Goal: Information Seeking & Learning: Understand process/instructions

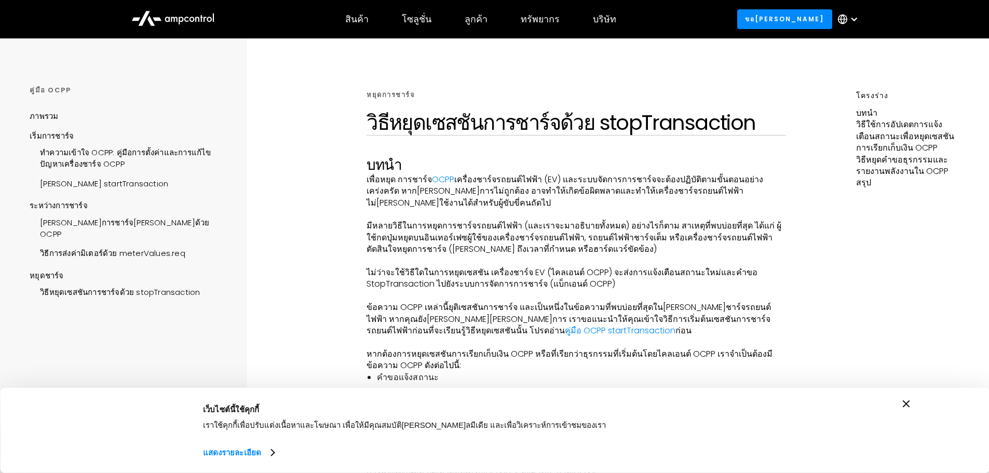
click at [750, 187] on font "เครื่องชาร์จรถยนต์ไฟฟ้า (EV) และระบบจัดการการชาร์จจะต้องปฏิบัติตามขั้นตอนอย่างเ…" at bounding box center [565, 190] width 397 height 35
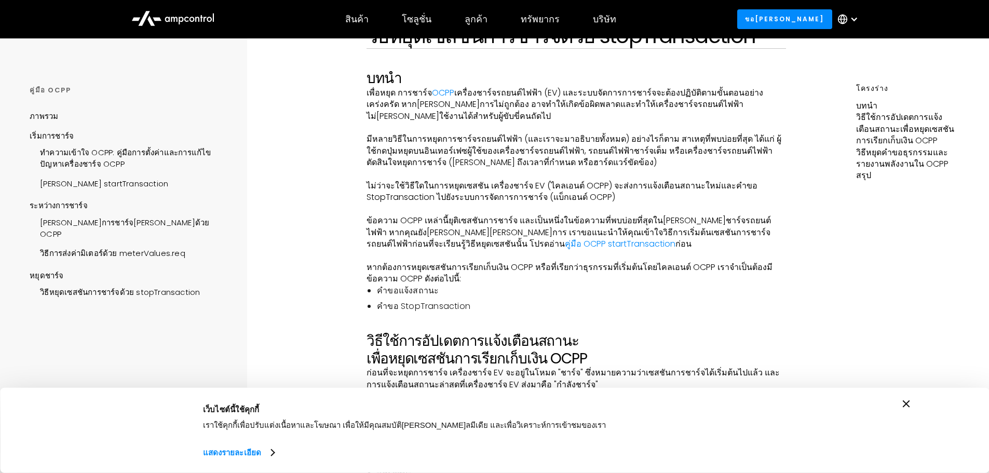
scroll to position [104, 0]
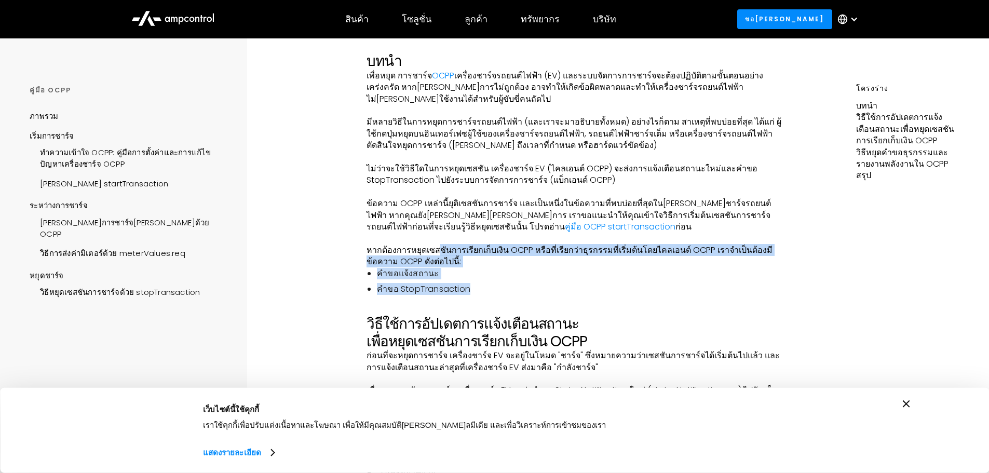
drag, startPoint x: 439, startPoint y: 238, endPoint x: 755, endPoint y: 269, distance: 317.7
click at [755, 269] on ul "คำขอแจ้งสถานะ คำขอ StopTransaction" at bounding box center [576, 282] width 419 height 28
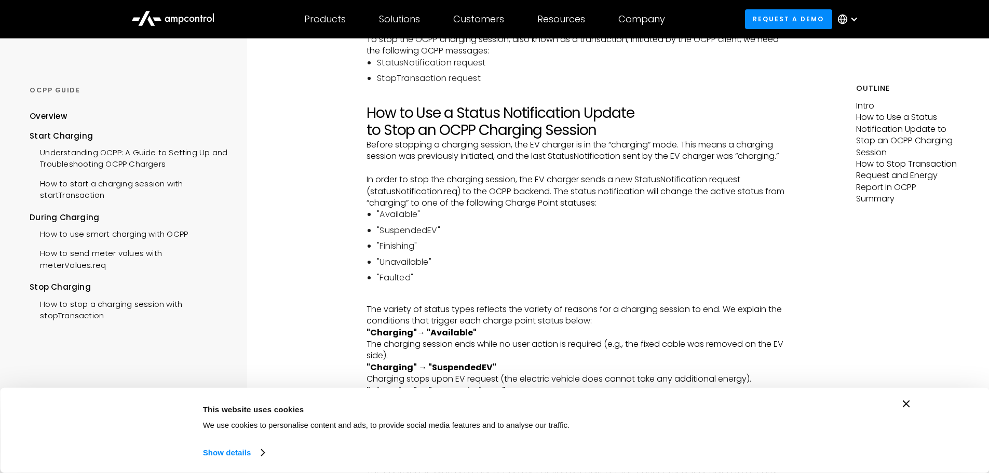
scroll to position [363, 0]
click at [597, 251] on li ""Finishing"" at bounding box center [581, 245] width 409 height 11
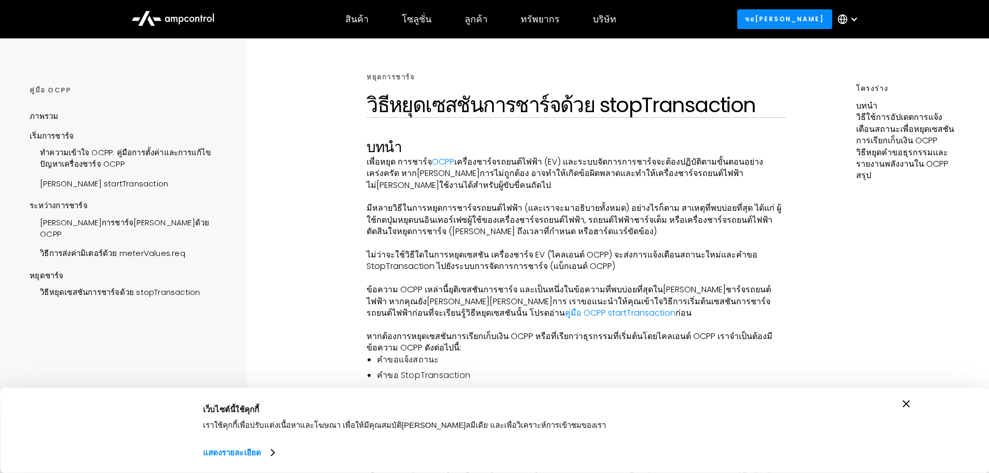
scroll to position [0, 0]
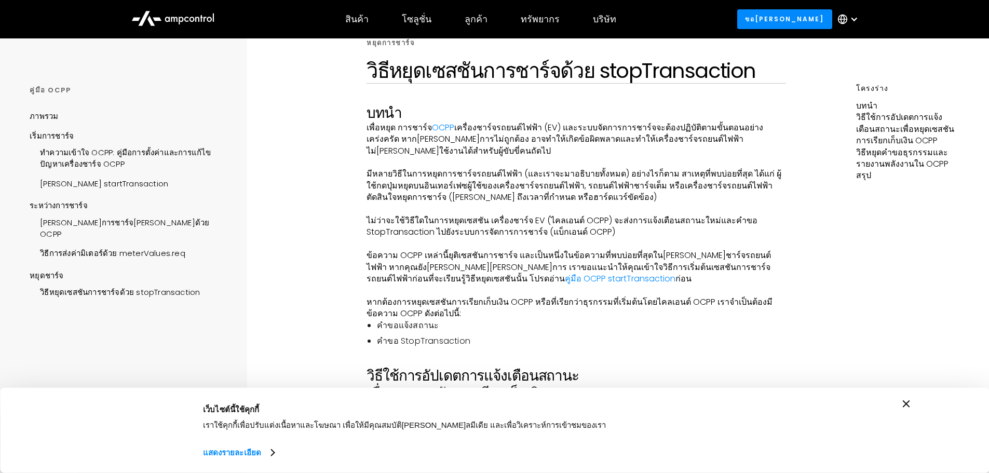
click at [705, 174] on font "มีหลายวิธีในการหยุดการชาร์จรถยนต์ไฟฟ้า (และเราจะมาอธิบายทั้งหมด) อย่างไรก็ตาม ส…" at bounding box center [574, 185] width 415 height 35
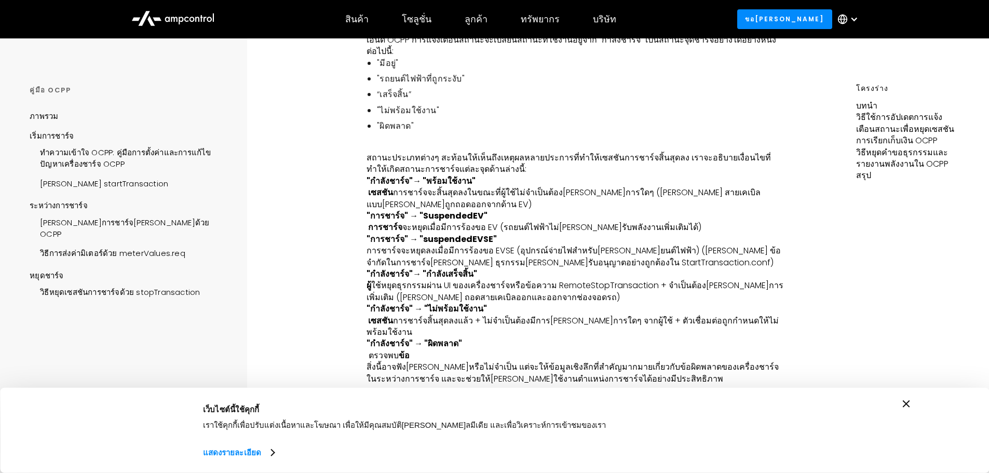
scroll to position [467, 0]
drag, startPoint x: 427, startPoint y: 151, endPoint x: 511, endPoint y: 153, distance: 84.1
click at [511, 185] on font "การชาร์จจะสิ้นสุดลงในขณะที่ผู้ใช้ไม่จำเป็นต้อง[PERSON_NAME]การใดๆ ([PERSON_NAME…" at bounding box center [564, 196] width 394 height 23
click at [470, 209] on font ""การชาร์จ" → "SuspendedEV"" at bounding box center [427, 215] width 121 height 12
drag, startPoint x: 467, startPoint y: 164, endPoint x: 522, endPoint y: 163, distance: 55.6
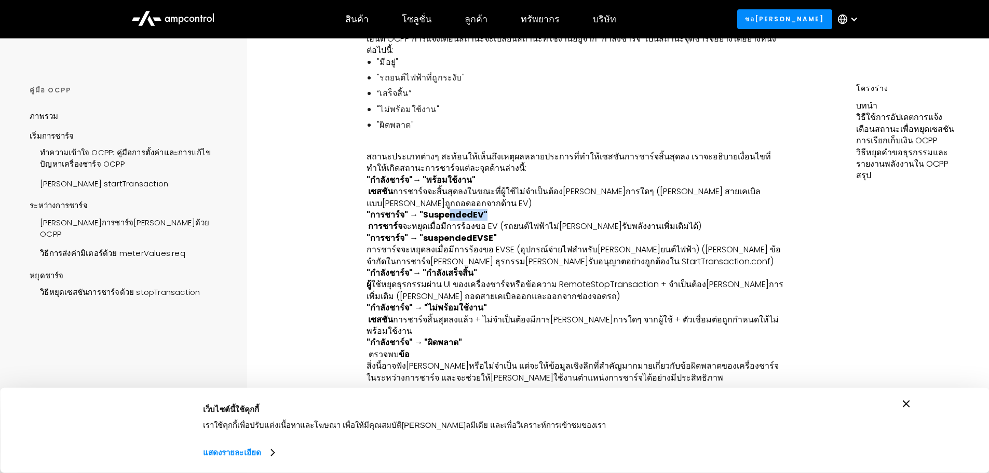
click at [522, 209] on p ""การชาร์จ" → "SuspendedEV" ‍ การชาร์จ จะหยุดเมื่อมีการร้องขอ EV (รถยนต์ไฟฟ้าไม่…" at bounding box center [576, 220] width 419 height 23
click at [501, 220] on font "จะหยุดเมื่อมีการร้องขอ EV (รถยนต์ไฟฟ้าไม่[PERSON_NAME]รับพลังงานเพิ่มเติมได้)" at bounding box center [551, 226] width 299 height 12
click at [509, 233] on p ""การชาร์จ" → "suspendedEVSE" การชาร์จจะหยุดลงเมื่อมีการร้องขอ EVSE (อุปกรณ์จ่าย…" at bounding box center [576, 250] width 419 height 35
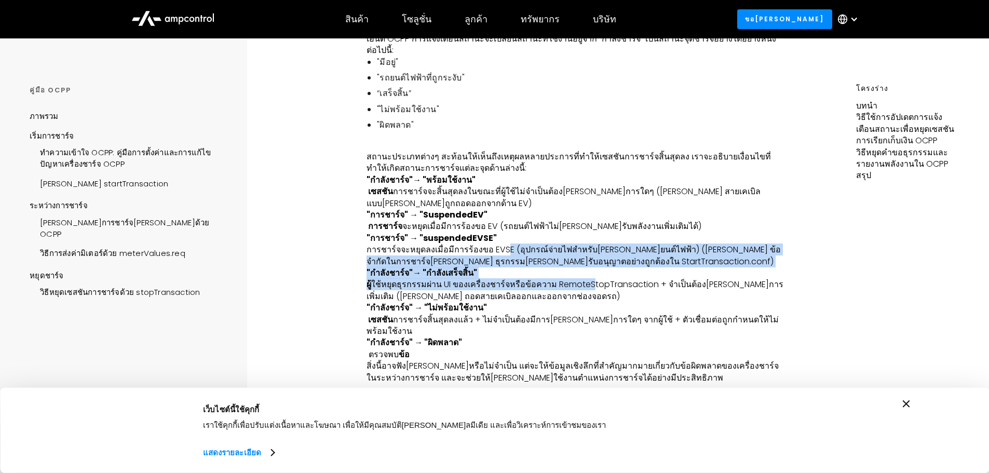
drag, startPoint x: 498, startPoint y: 197, endPoint x: 578, endPoint y: 231, distance: 86.8
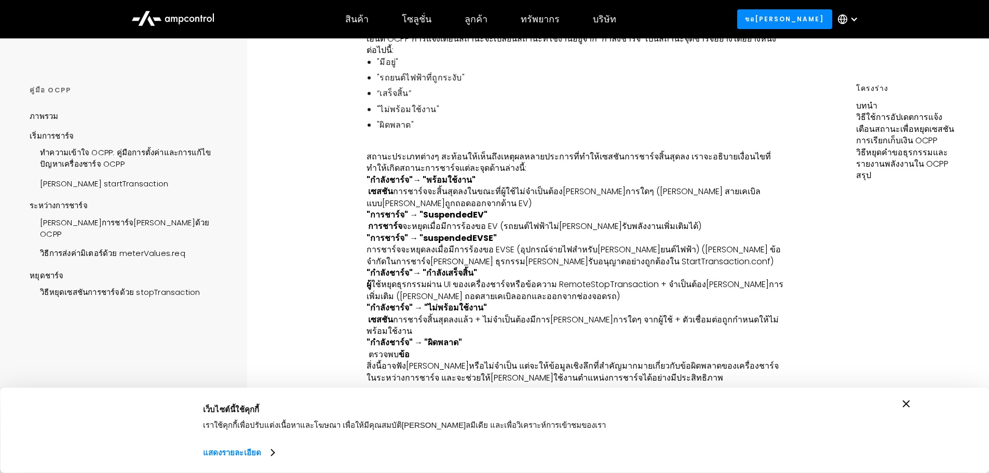
click at [572, 302] on p ""กำลังชาร์จ" → "ไม่พร้อมใช้งาน" ‍ เซสชัน การชาร์จสิ้นสุดลงแล้ว + ไม่จำเป็นต้องม…" at bounding box center [576, 319] width 419 height 35
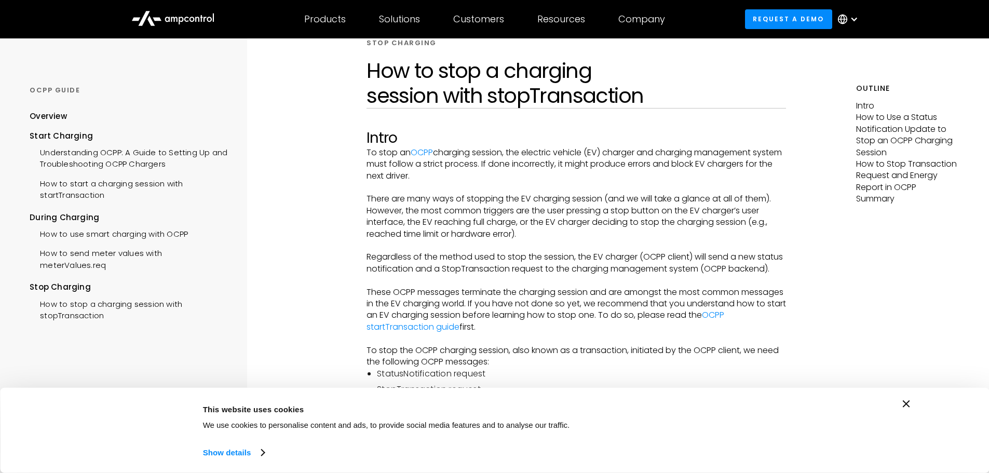
scroll to position [363, 0]
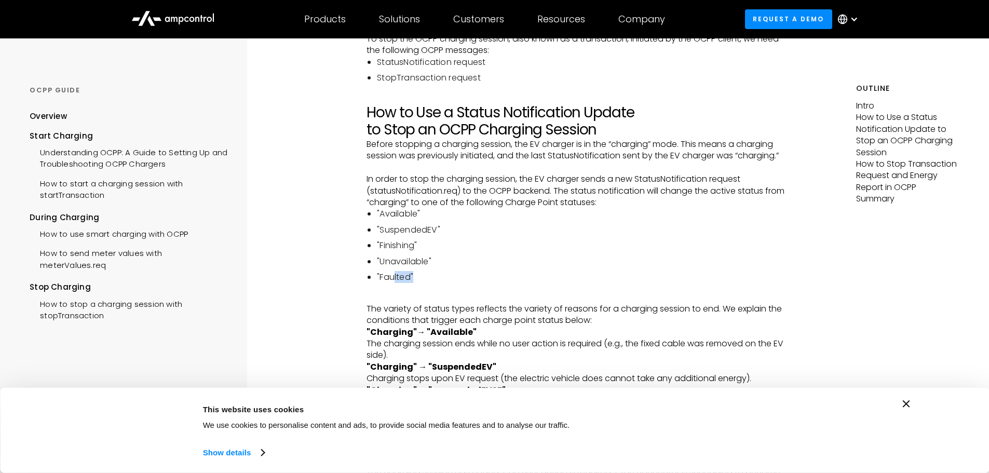
drag, startPoint x: 416, startPoint y: 283, endPoint x: 394, endPoint y: 283, distance: 22.3
click at [394, 283] on li ""Faulted"" at bounding box center [581, 277] width 409 height 11
click at [422, 283] on li ""Faulted"" at bounding box center [581, 277] width 409 height 11
drag, startPoint x: 422, startPoint y: 254, endPoint x: 377, endPoint y: 243, distance: 46.0
click at [377, 243] on ul ""Available" "SuspendedEV" "Finishing" "Unavailable" "Faulted"" at bounding box center [576, 245] width 419 height 75
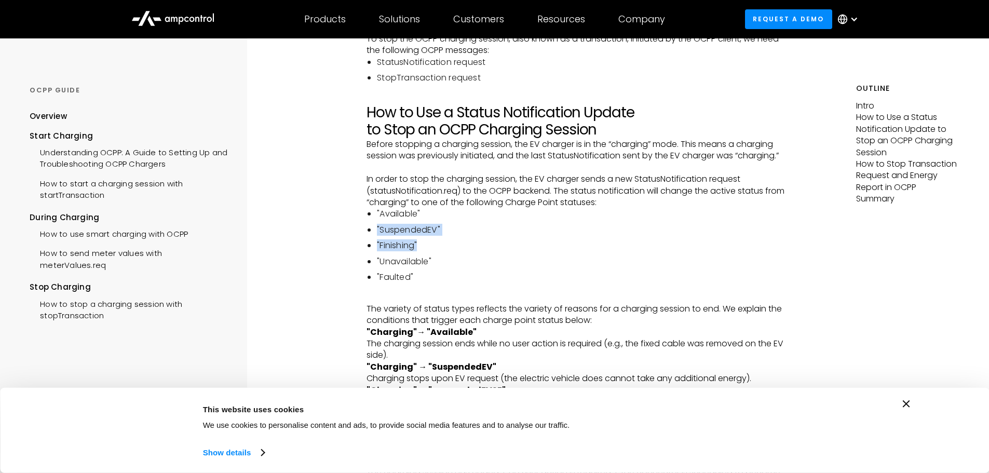
copy ul ""SuspendedEV" "Finishing""
click at [409, 267] on li ""Unavailable"" at bounding box center [581, 261] width 409 height 11
drag, startPoint x: 414, startPoint y: 288, endPoint x: 376, endPoint y: 269, distance: 42.5
click at [376, 269] on ul ""Available" "SuspendedEV" "Finishing" "Unavailable" "Faulted"" at bounding box center [576, 245] width 419 height 75
copy ul ""Unavailable" "Faulted""
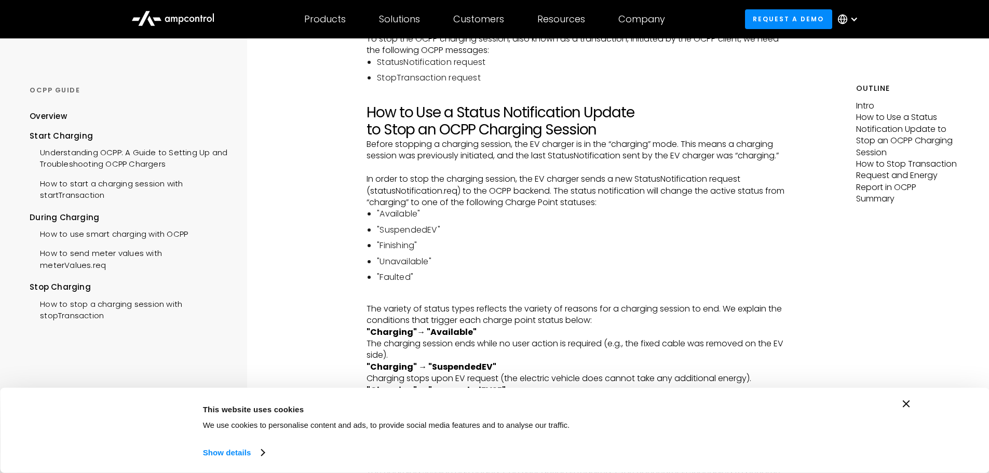
click at [405, 251] on li ""Finishing"" at bounding box center [581, 245] width 409 height 11
drag, startPoint x: 422, startPoint y: 224, endPoint x: 377, endPoint y: 224, distance: 44.7
click at [377, 220] on li ""Available"" at bounding box center [581, 213] width 409 height 11
copy li ""Available""
click at [423, 249] on ul ""Available" "SuspendedEV" "Finishing" "Unavailable" "Faulted"" at bounding box center [576, 245] width 419 height 75
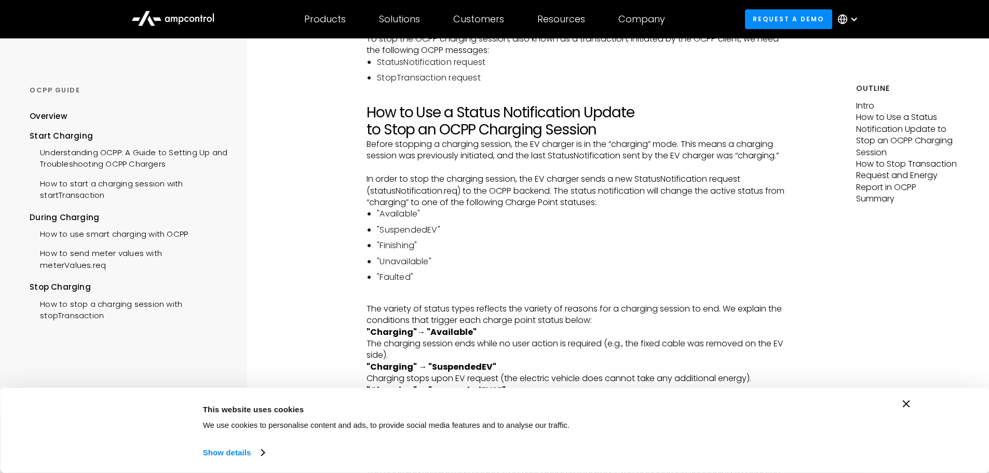
click at [421, 251] on li ""Finishing"" at bounding box center [581, 245] width 409 height 11
drag, startPoint x: 416, startPoint y: 286, endPoint x: 370, endPoint y: 289, distance: 46.3
click at [377, 283] on li ""Faulted"" at bounding box center [581, 277] width 409 height 11
copy li ""Faulted""
